Goal: Task Accomplishment & Management: Complete application form

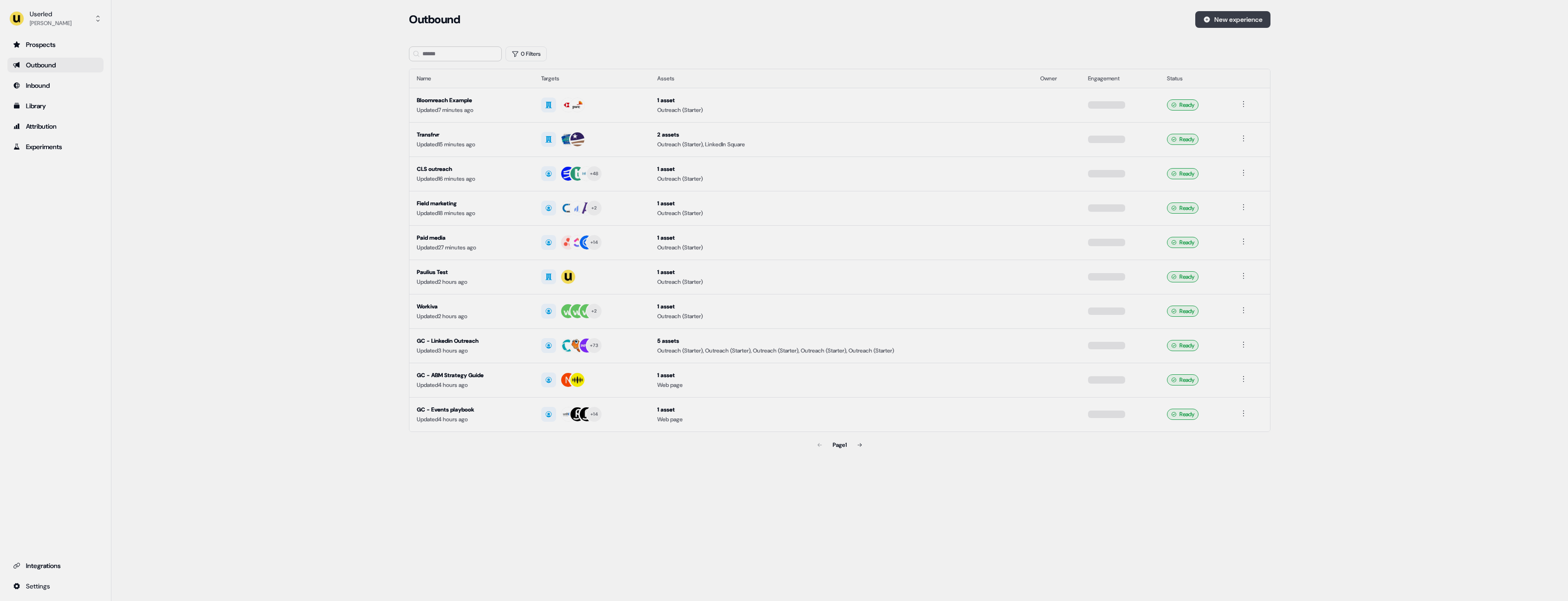
click at [1237, 21] on button "New experience" at bounding box center [1233, 19] width 75 height 17
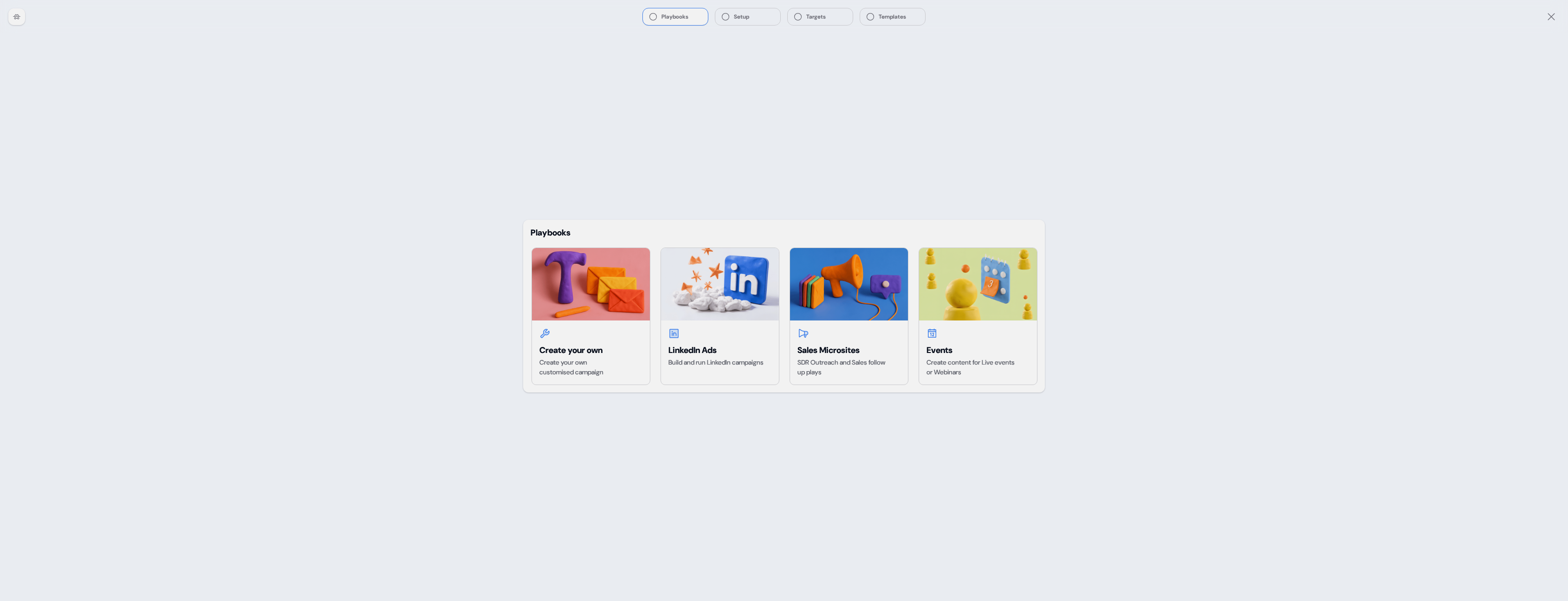
click at [1551, 18] on icon "Close" at bounding box center [1551, 16] width 11 height 11
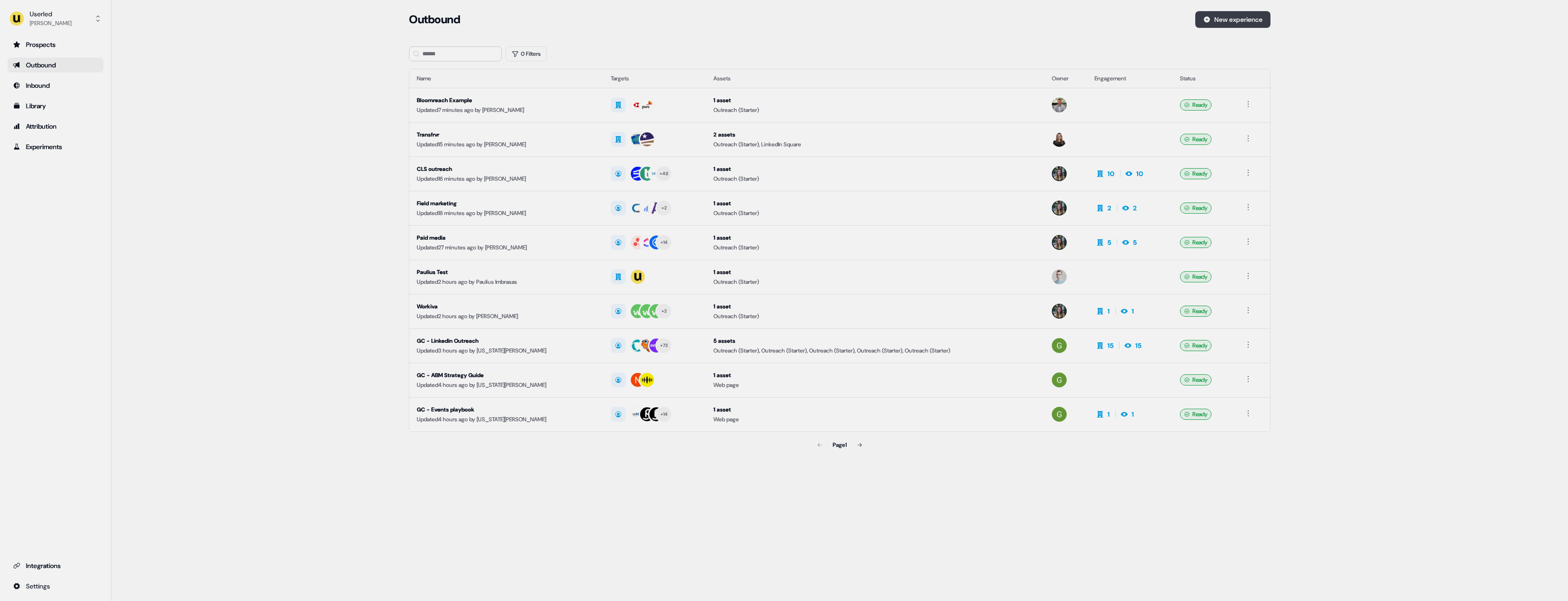
click at [1246, 25] on button "New experience" at bounding box center [1233, 19] width 75 height 17
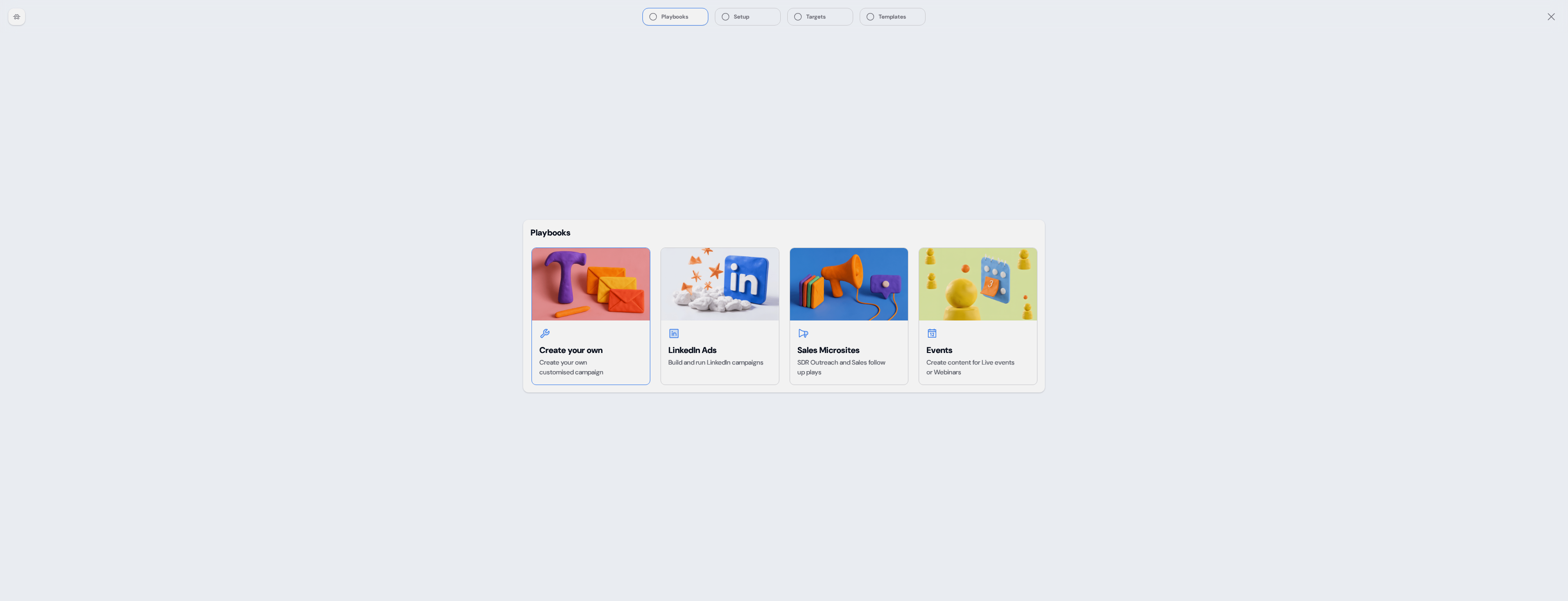
click at [602, 324] on div "Create your own Create your own customised campaign" at bounding box center [592, 353] width 118 height 64
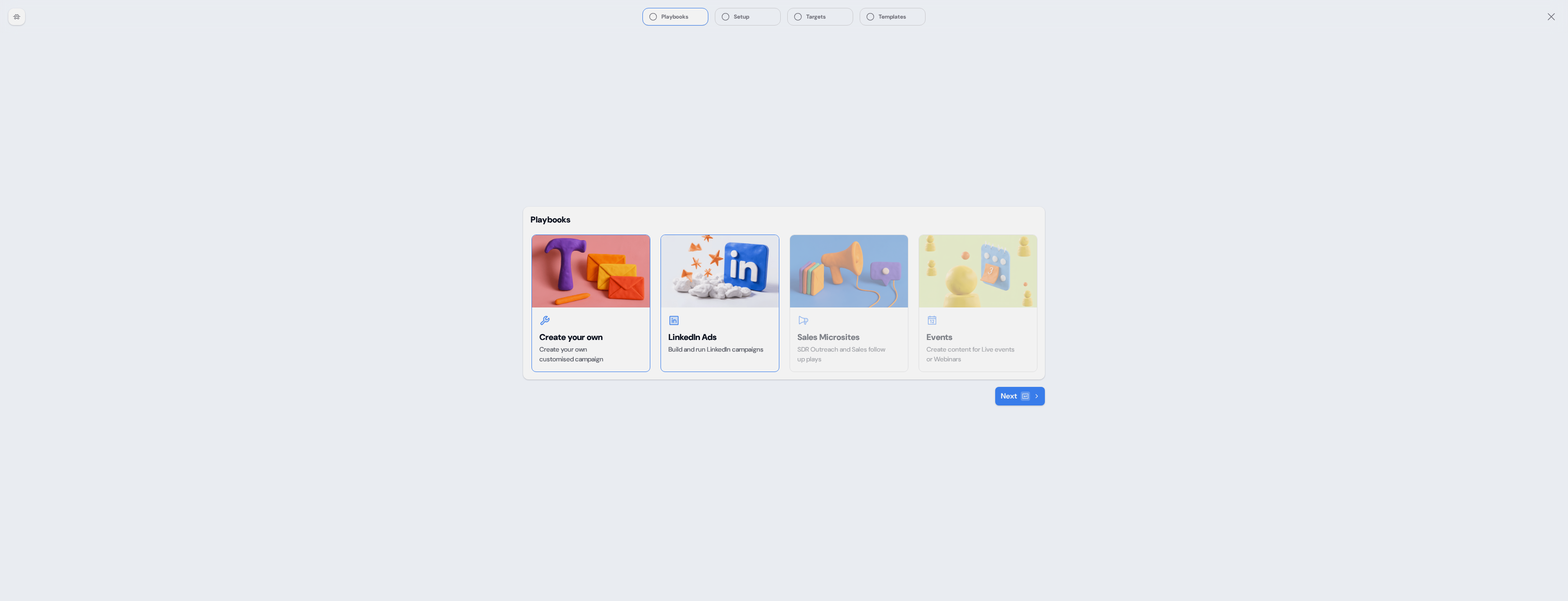
click at [730, 314] on div "LinkedIn Ads Build and run LinkedIn campaigns" at bounding box center [721, 334] width 118 height 54
click at [1016, 392] on button "Next" at bounding box center [1021, 396] width 50 height 18
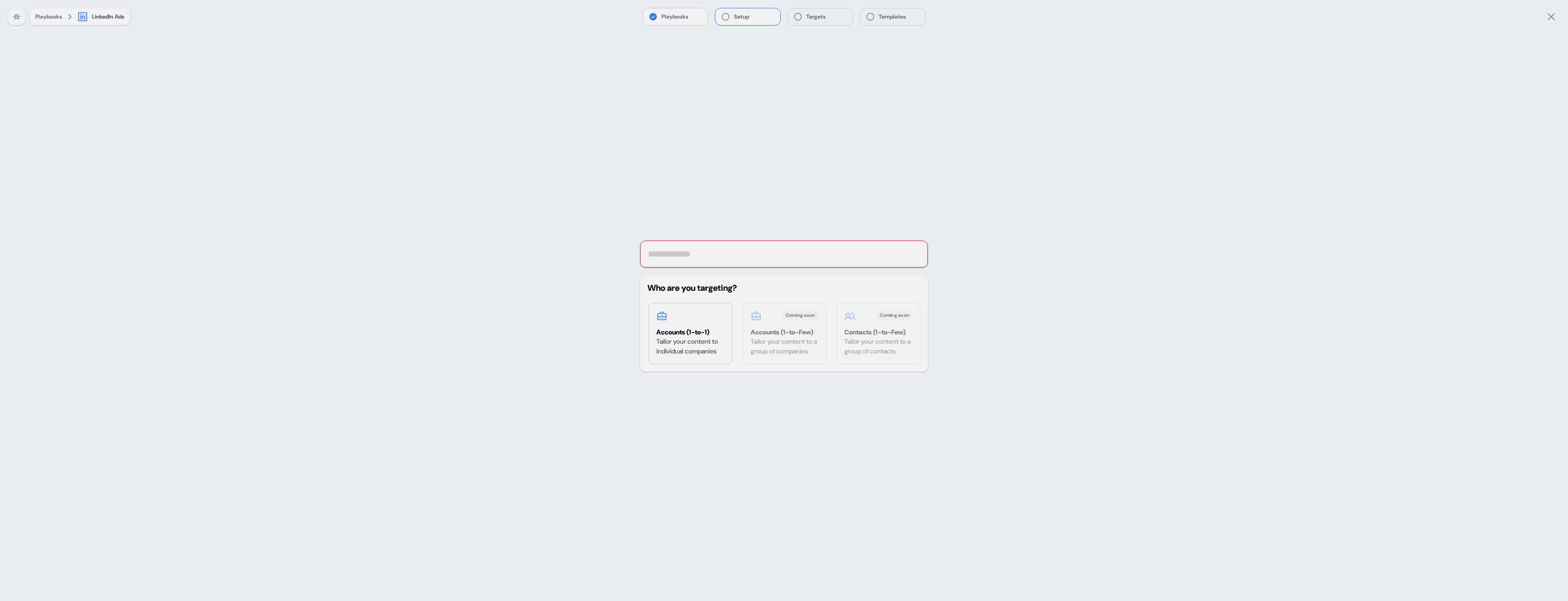
click at [1548, 16] on icon "Close" at bounding box center [1551, 16] width 11 height 11
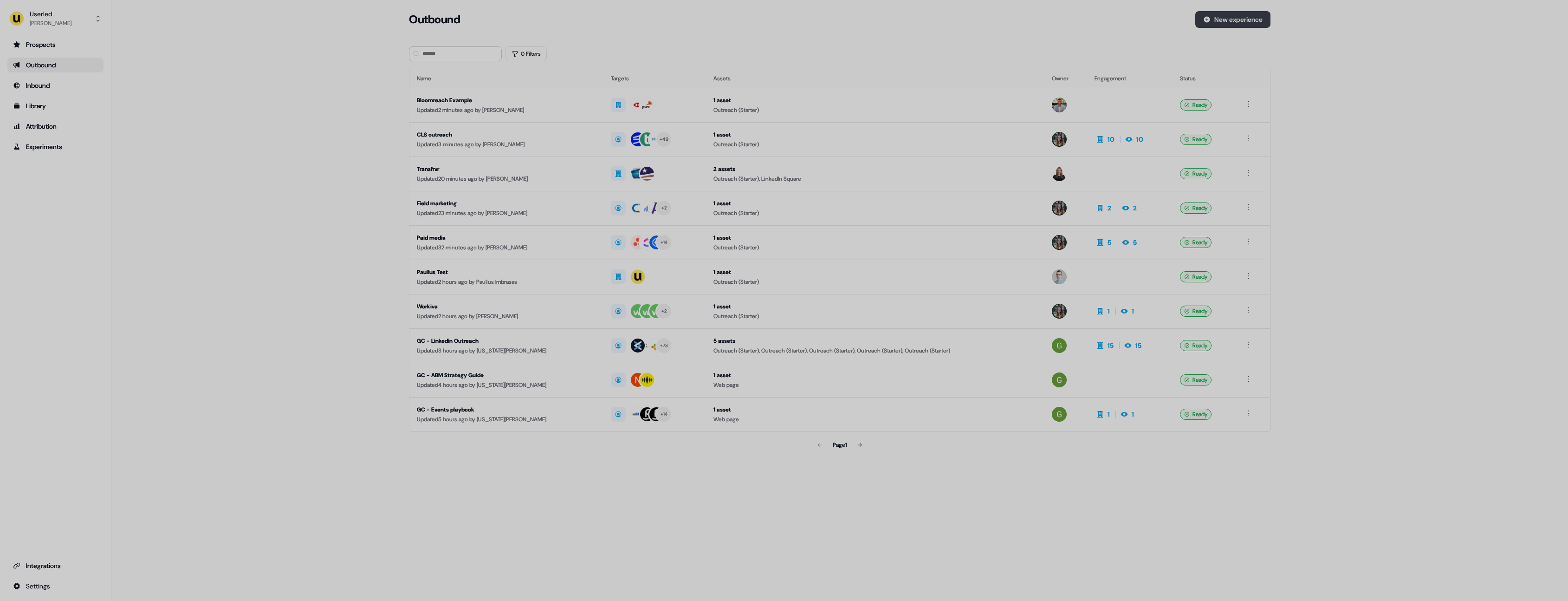
click at [1243, 13] on button "New experience" at bounding box center [1233, 19] width 75 height 17
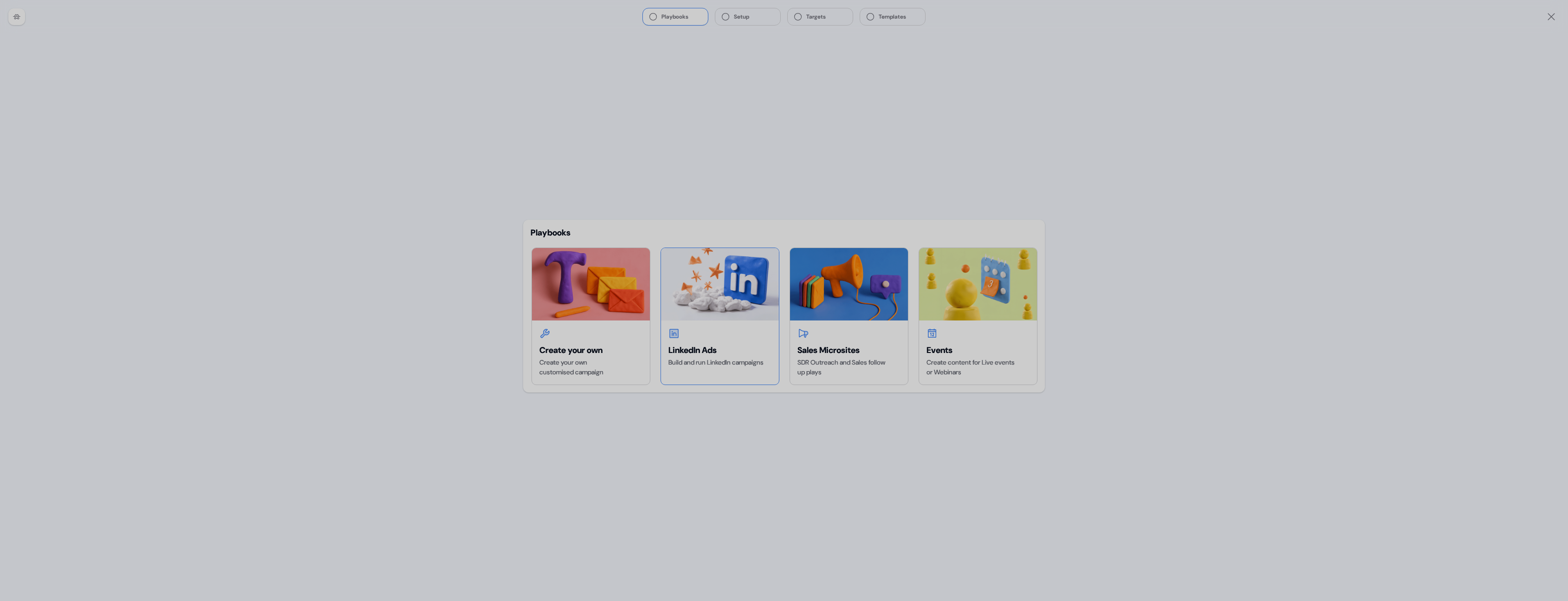
click at [687, 308] on img at bounding box center [721, 284] width 118 height 73
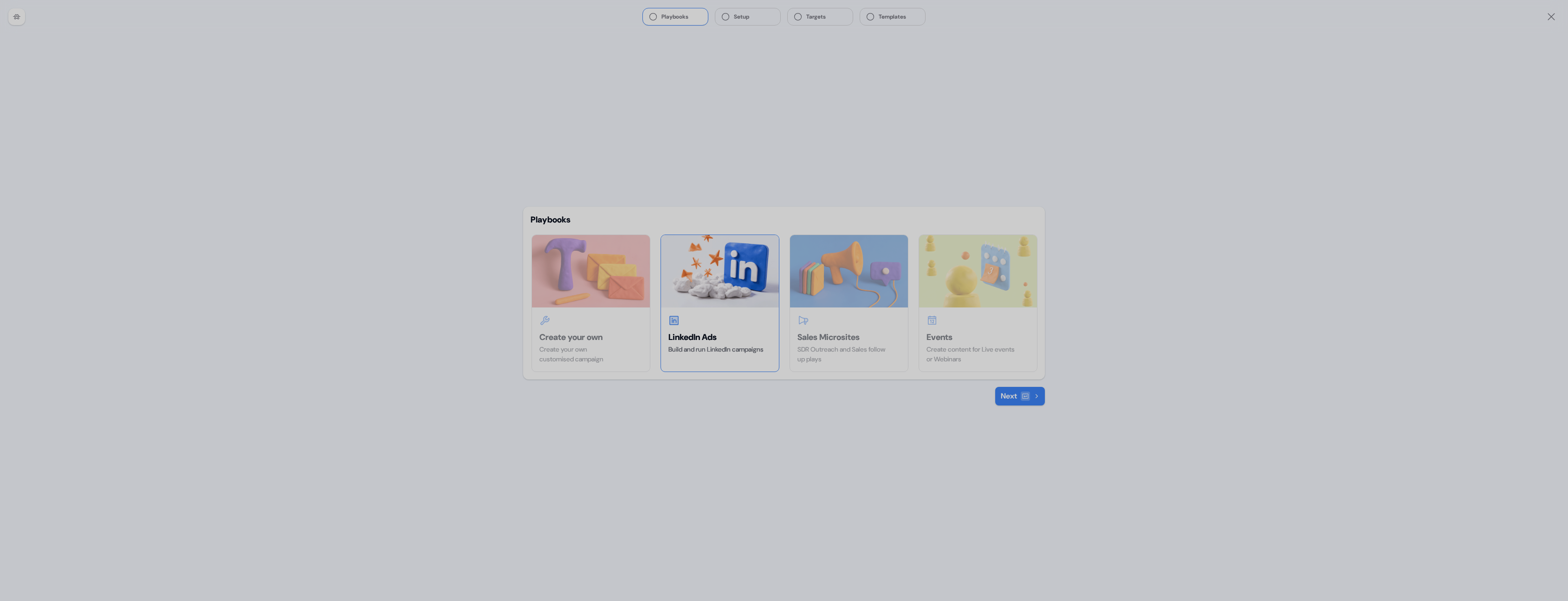
click at [1009, 393] on button "Next" at bounding box center [1021, 396] width 50 height 18
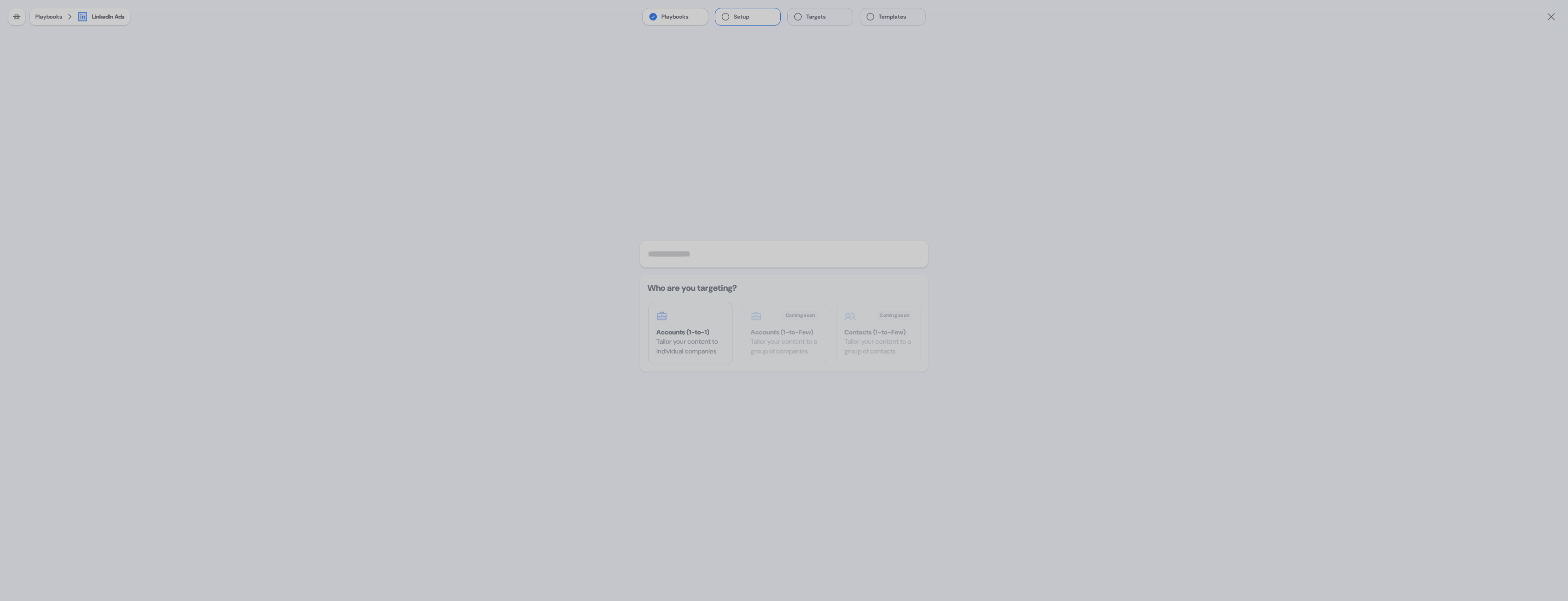
click at [675, 17] on button "Playbooks" at bounding box center [676, 17] width 65 height 17
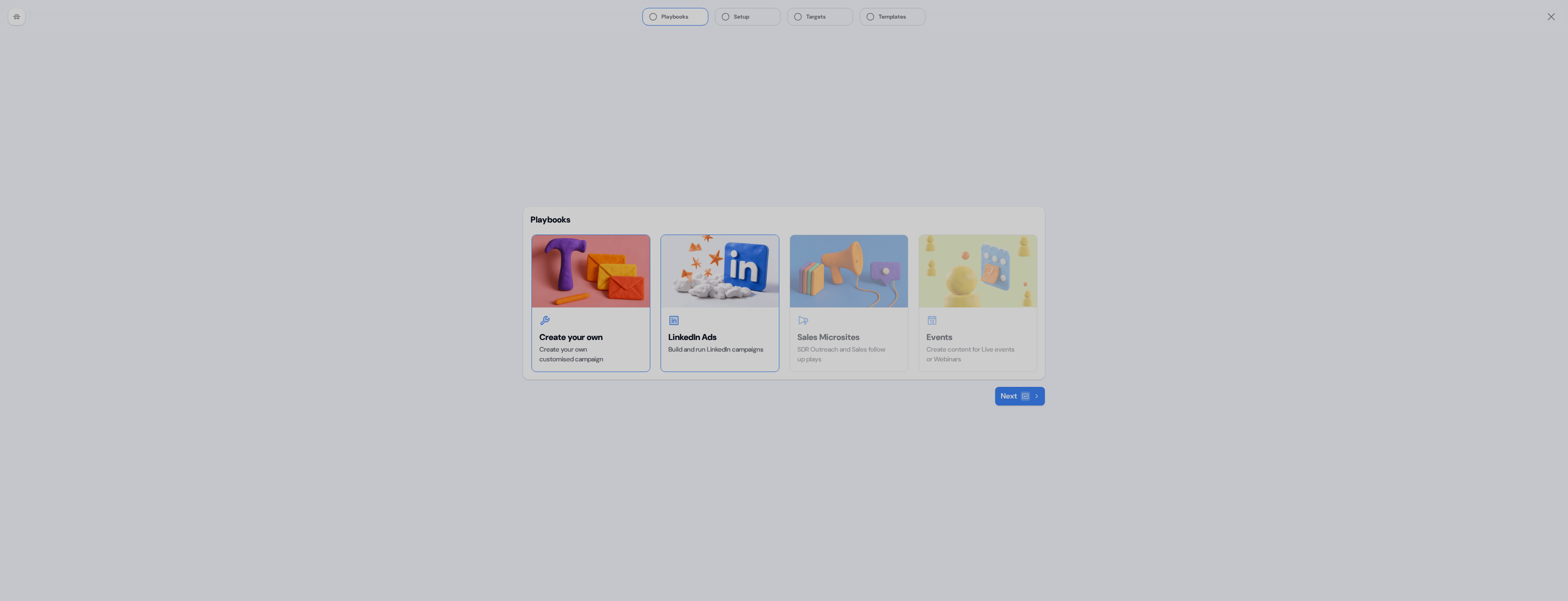
click at [587, 285] on img at bounding box center [592, 271] width 118 height 73
click at [1015, 404] on button "Next" at bounding box center [1021, 396] width 50 height 18
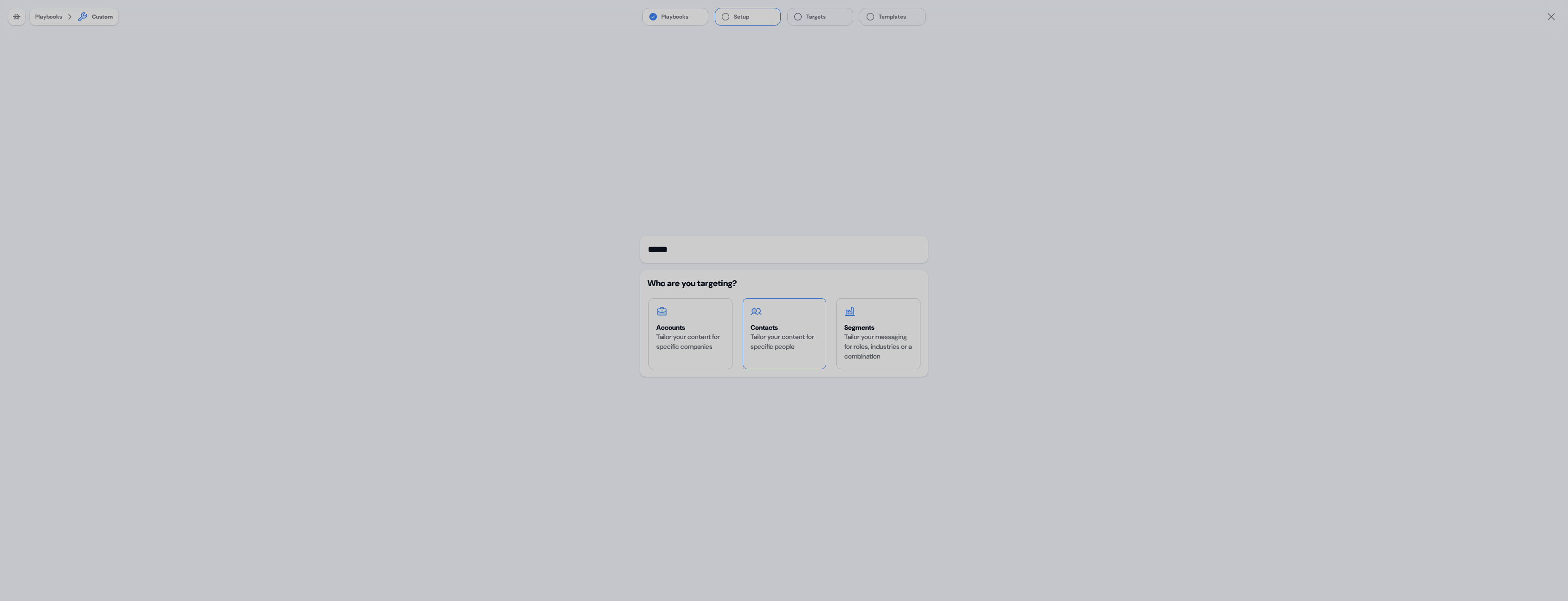
type input "******"
click at [769, 334] on div "Tailor your content for specific people" at bounding box center [785, 341] width 68 height 19
click at [801, 366] on label "Contacts Tailor your content for specific people" at bounding box center [785, 333] width 84 height 71
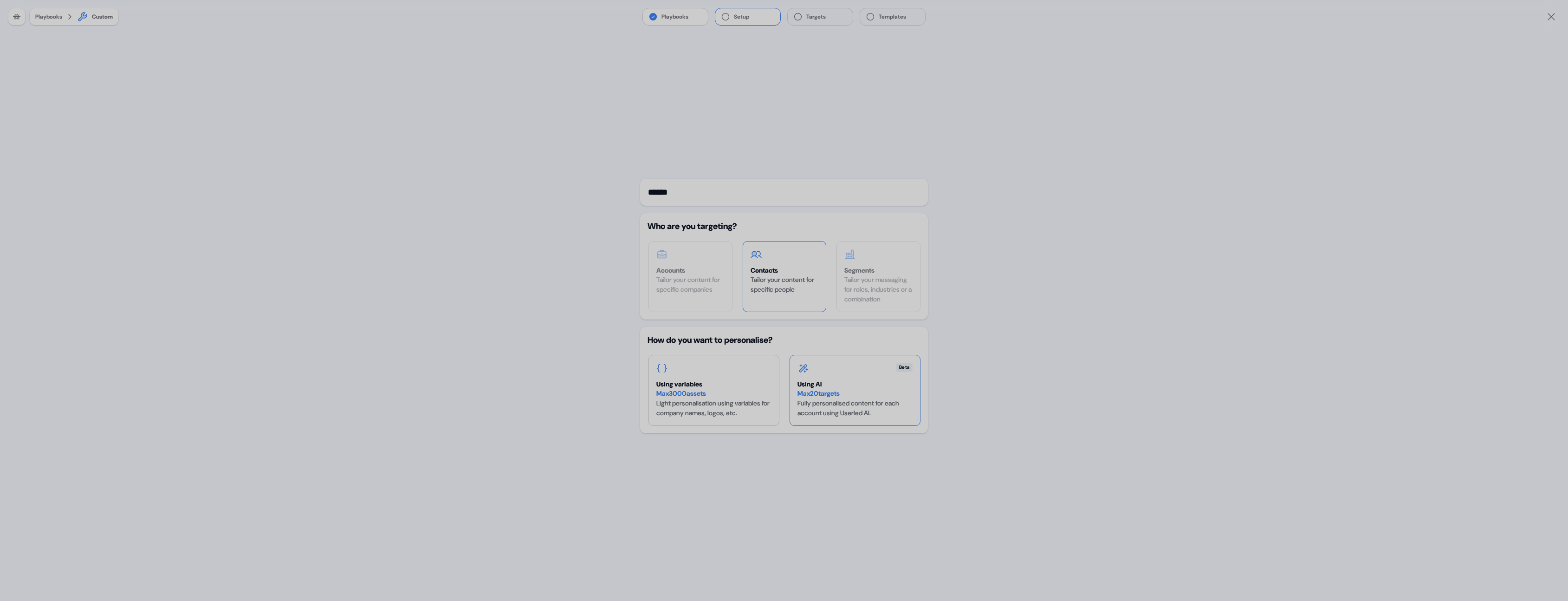
click at [838, 374] on div "Beta Using AI Max 20 targets Fully personalised content for each account using …" at bounding box center [855, 390] width 130 height 70
